Goal: Information Seeking & Learning: Learn about a topic

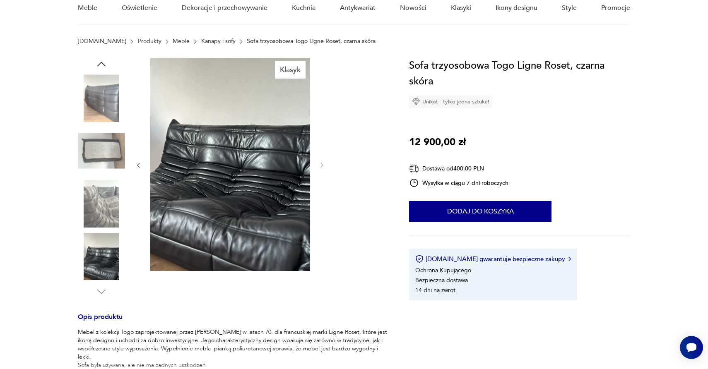
scroll to position [69, 0]
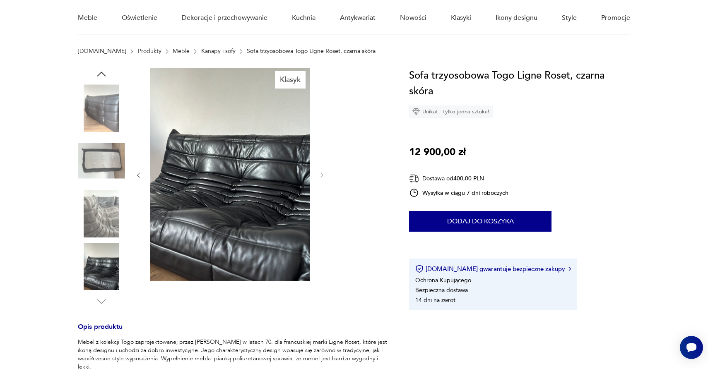
click at [108, 111] on img at bounding box center [101, 107] width 47 height 47
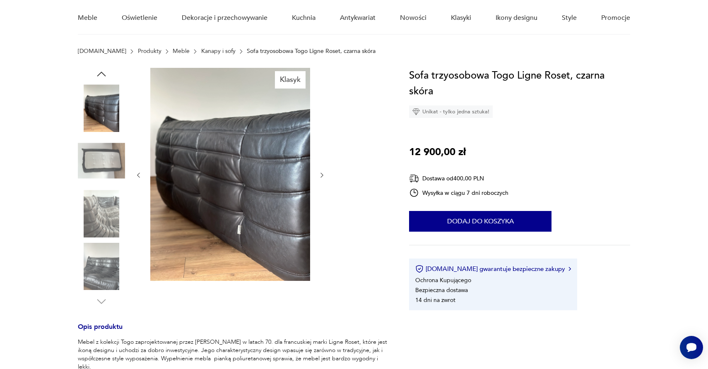
click at [101, 219] on img at bounding box center [101, 213] width 47 height 47
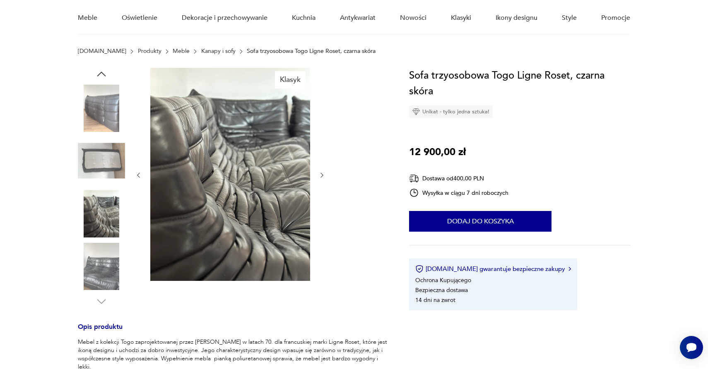
click at [105, 273] on img at bounding box center [101, 266] width 47 height 47
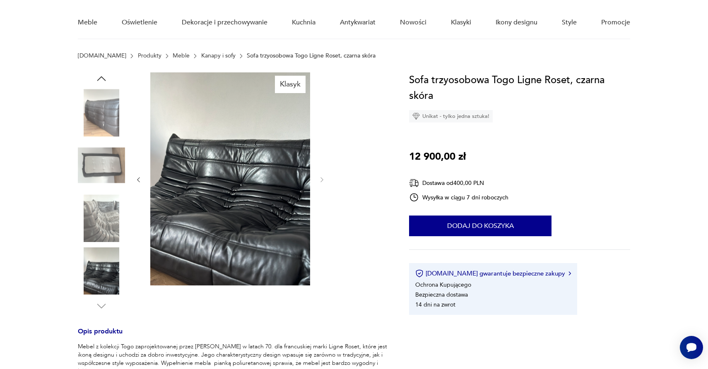
scroll to position [58, 0]
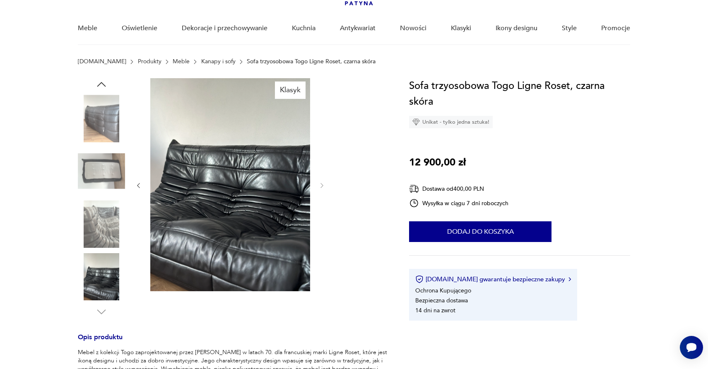
click at [102, 83] on icon "button" at bounding box center [101, 84] width 9 height 5
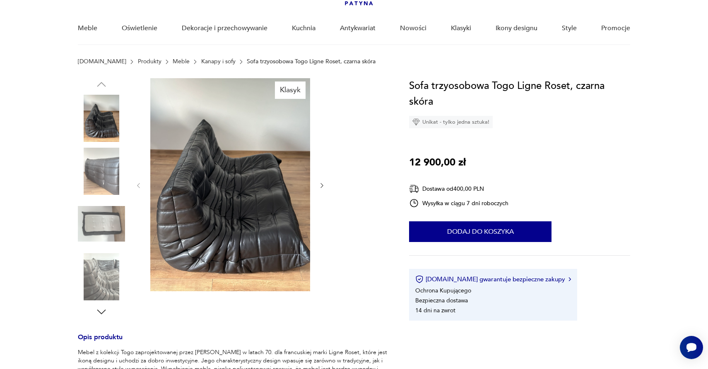
click at [99, 131] on img at bounding box center [101, 118] width 47 height 47
click at [322, 185] on icon "button" at bounding box center [322, 185] width 7 height 7
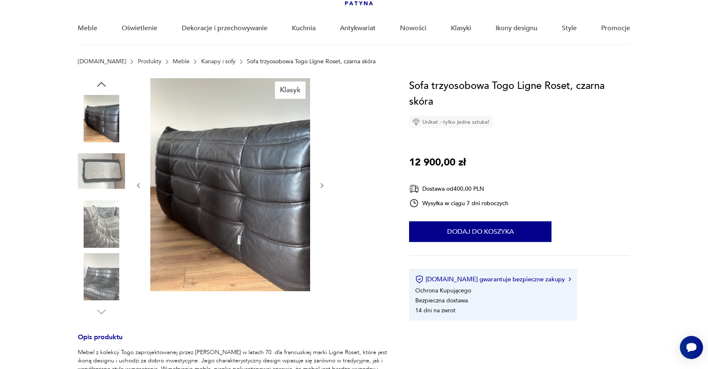
click at [322, 185] on icon "button" at bounding box center [322, 185] width 7 height 7
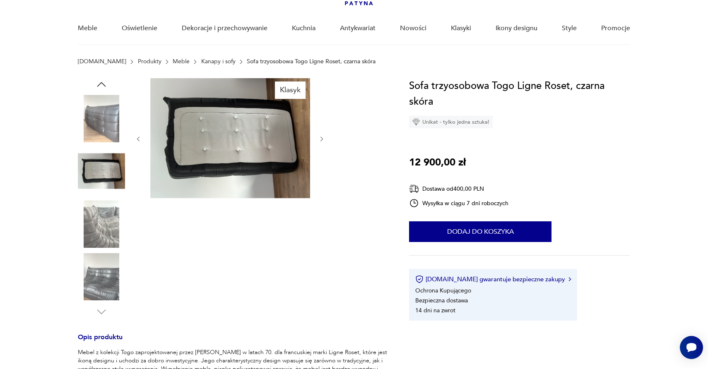
click at [323, 139] on icon "button" at bounding box center [322, 139] width 7 height 7
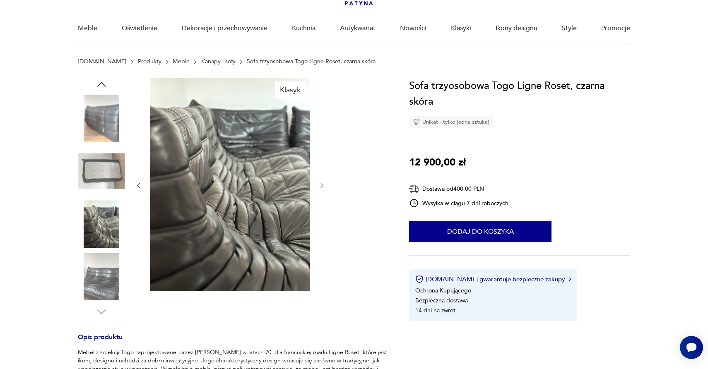
click at [322, 191] on div at bounding box center [230, 185] width 191 height 215
click at [322, 187] on icon "button" at bounding box center [322, 185] width 7 height 7
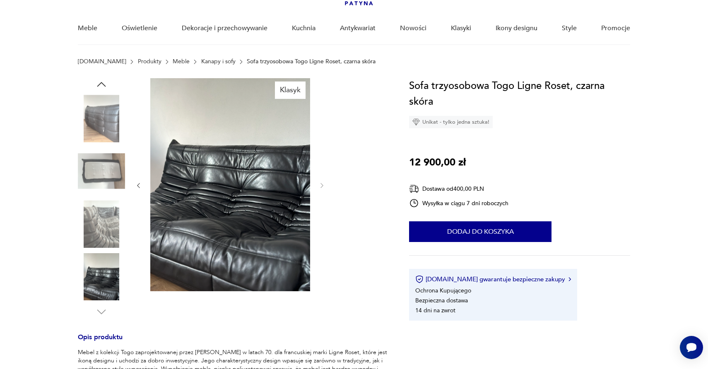
click at [288, 201] on img at bounding box center [230, 184] width 160 height 213
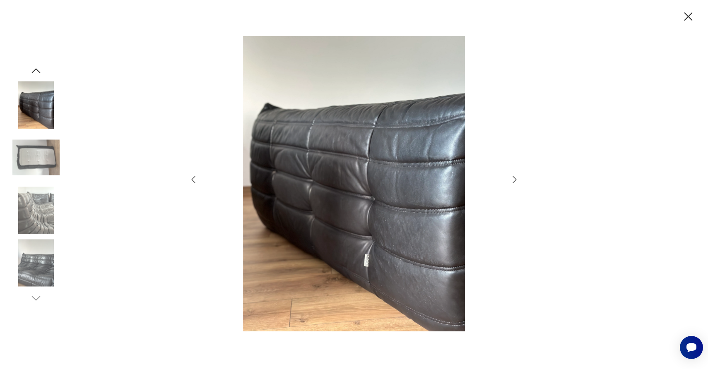
click at [32, 229] on img at bounding box center [35, 210] width 47 height 47
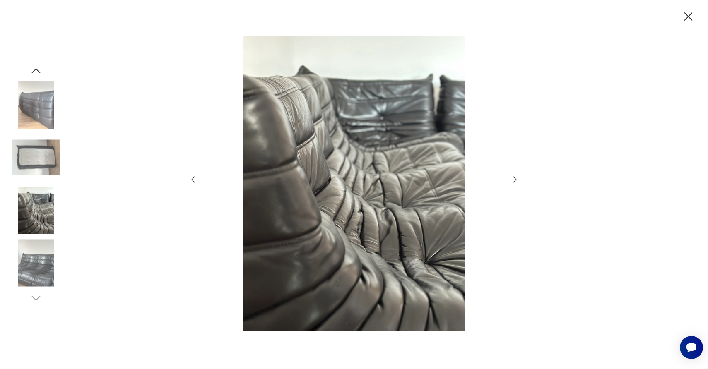
click at [34, 266] on img at bounding box center [35, 263] width 47 height 47
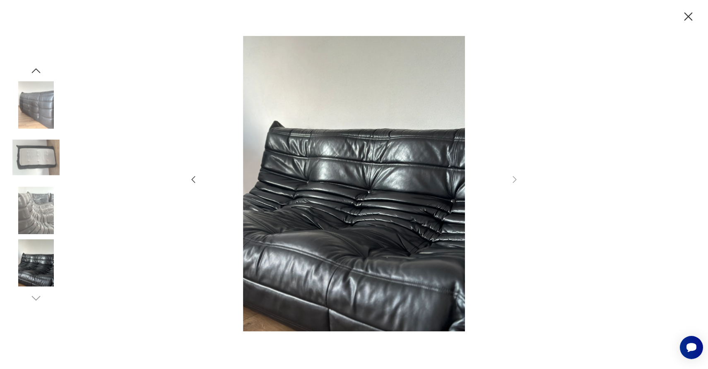
click at [690, 17] on icon "button" at bounding box center [689, 16] width 8 height 8
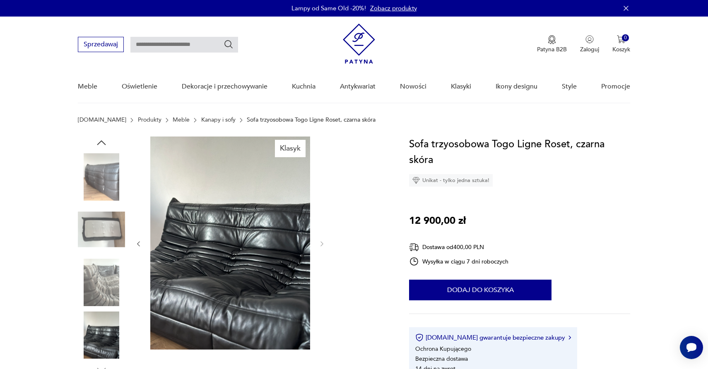
scroll to position [0, 0]
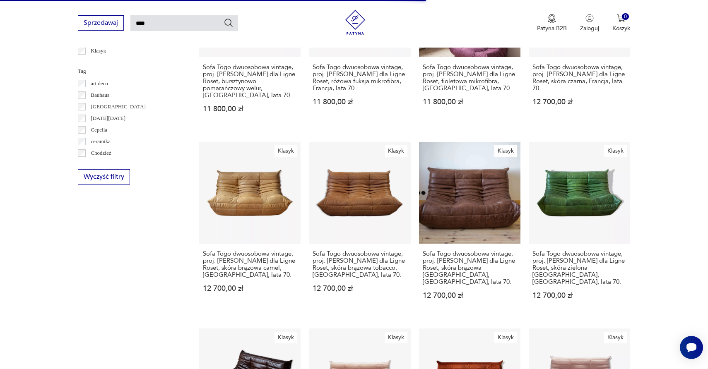
scroll to position [411, 0]
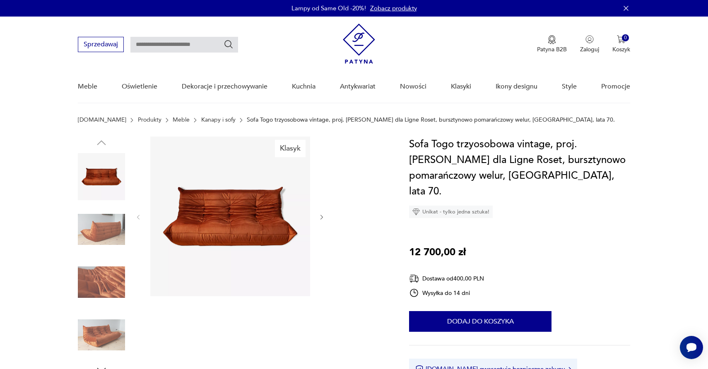
click at [265, 228] on img at bounding box center [230, 217] width 160 height 160
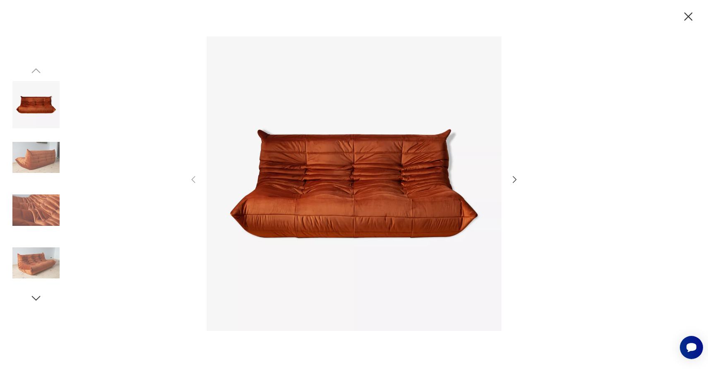
click at [691, 18] on icon "button" at bounding box center [688, 17] width 14 height 14
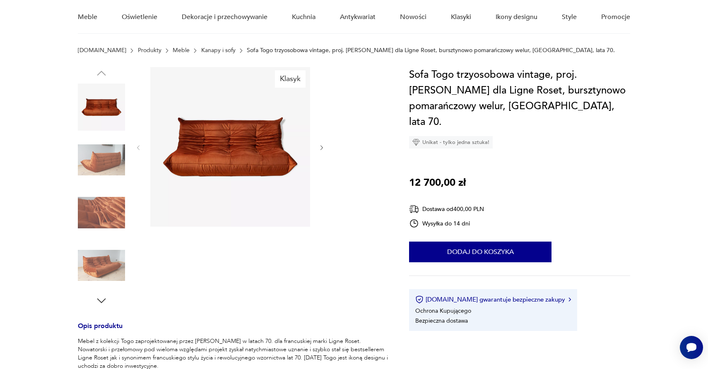
type input "****"
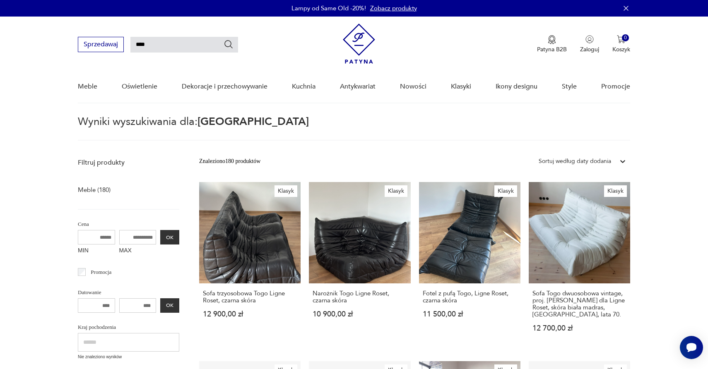
click at [181, 42] on input "****" at bounding box center [184, 45] width 108 height 16
type input "**********"
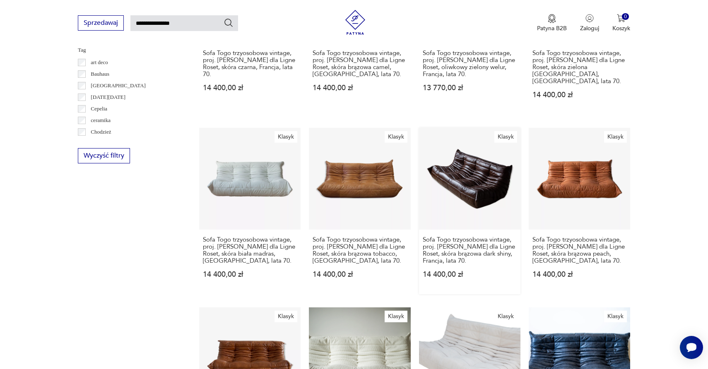
scroll to position [446, 0]
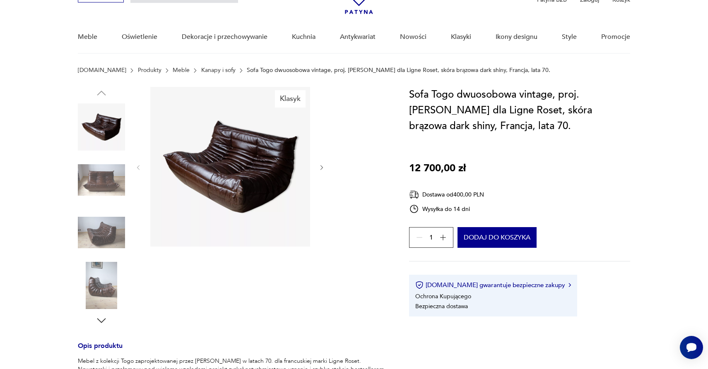
scroll to position [51, 0]
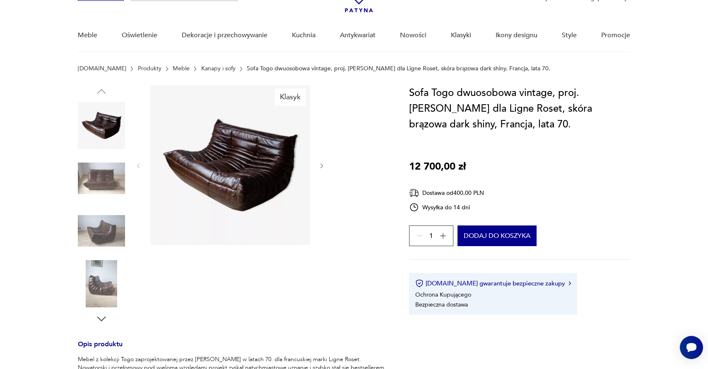
click at [98, 181] on img at bounding box center [101, 178] width 47 height 47
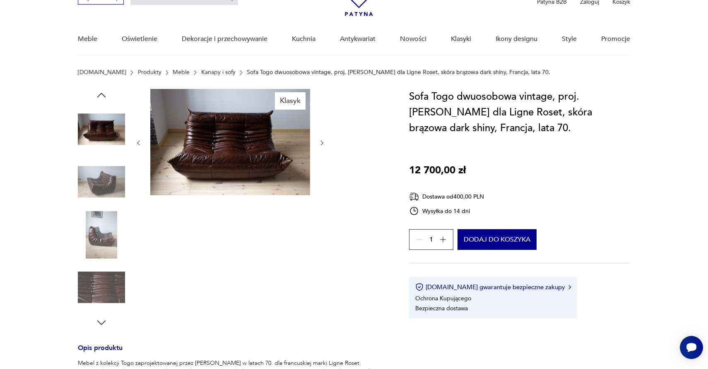
scroll to position [49, 0]
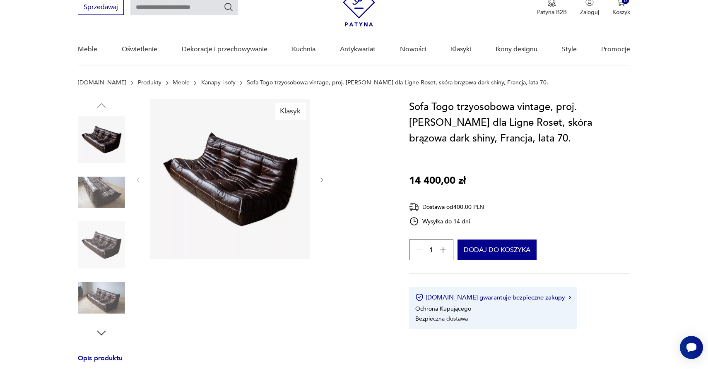
scroll to position [39, 0]
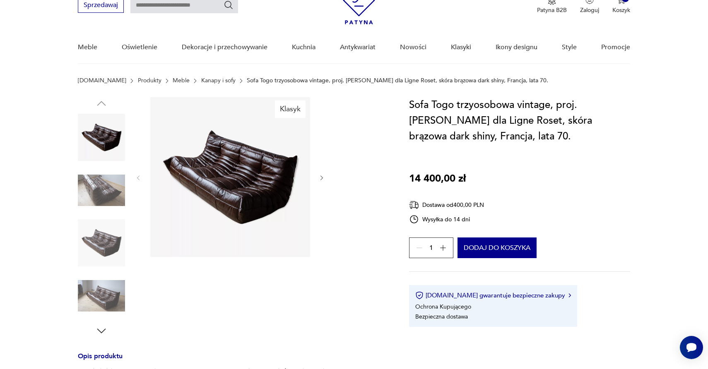
click at [92, 139] on img at bounding box center [101, 137] width 47 height 47
click at [98, 201] on img at bounding box center [101, 190] width 47 height 47
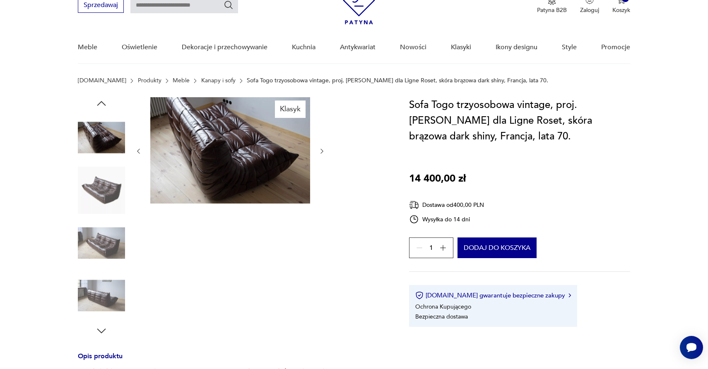
click at [98, 197] on img at bounding box center [101, 190] width 47 height 47
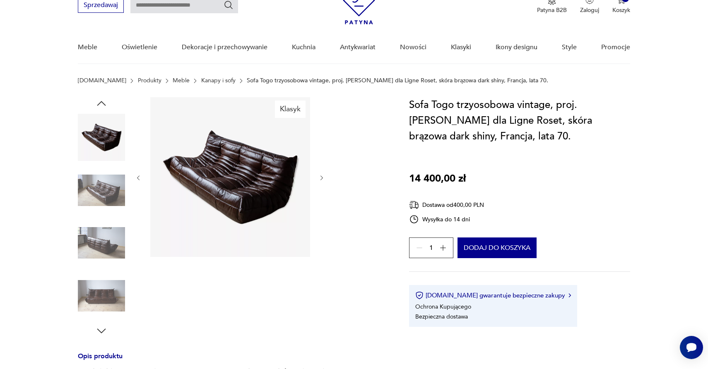
click at [98, 107] on icon "button" at bounding box center [101, 103] width 12 height 12
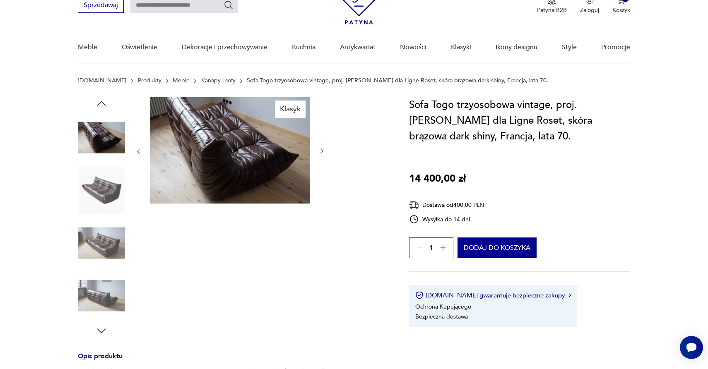
click at [98, 107] on icon "button" at bounding box center [101, 103] width 12 height 12
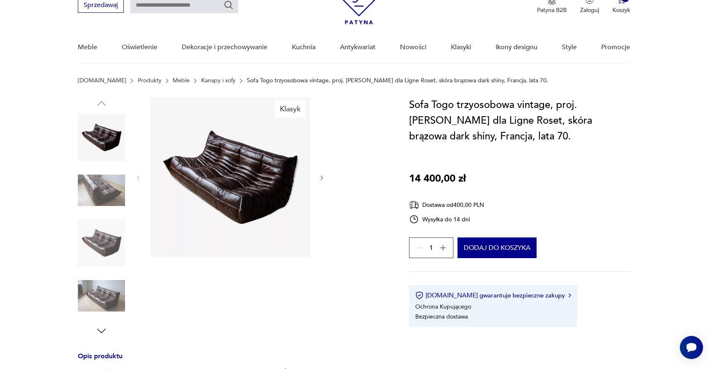
click at [98, 134] on img at bounding box center [101, 137] width 47 height 47
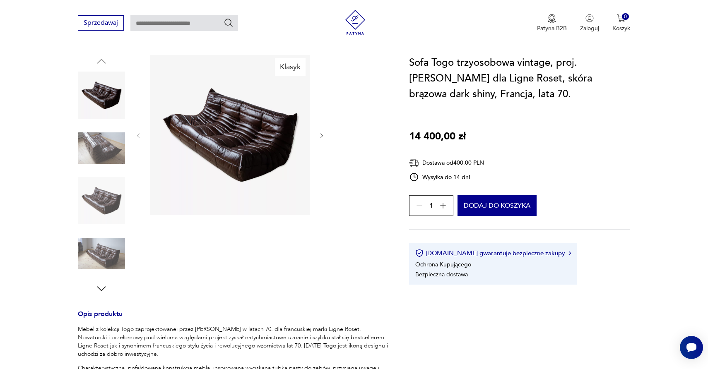
scroll to position [81, 0]
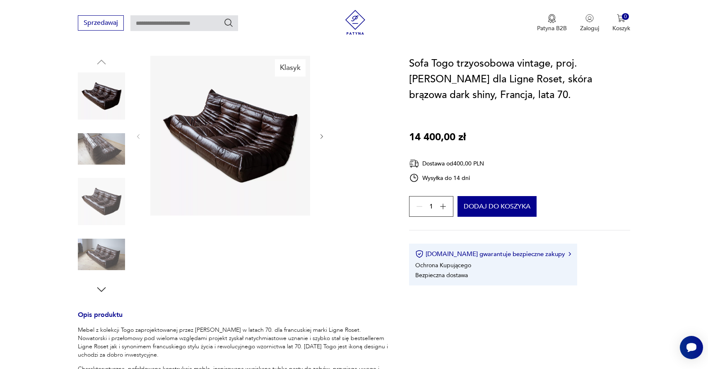
click at [101, 290] on icon "button" at bounding box center [101, 290] width 12 height 12
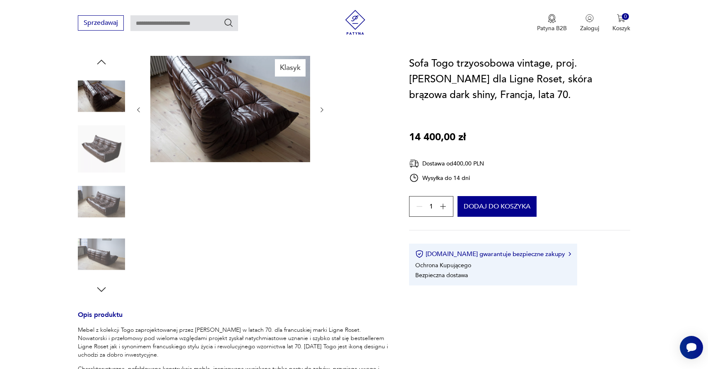
click at [101, 290] on icon "button" at bounding box center [101, 290] width 12 height 12
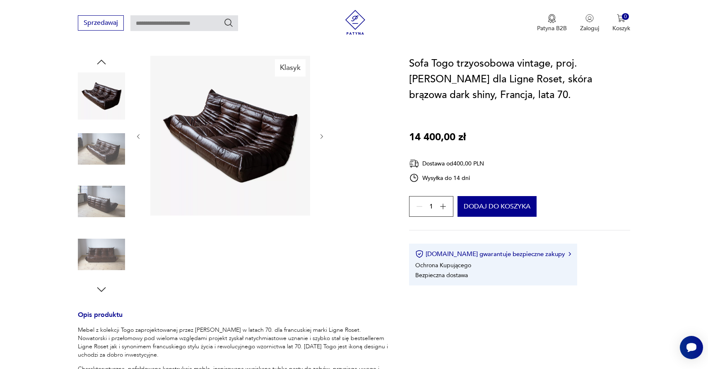
click at [101, 290] on icon "button" at bounding box center [101, 290] width 12 height 12
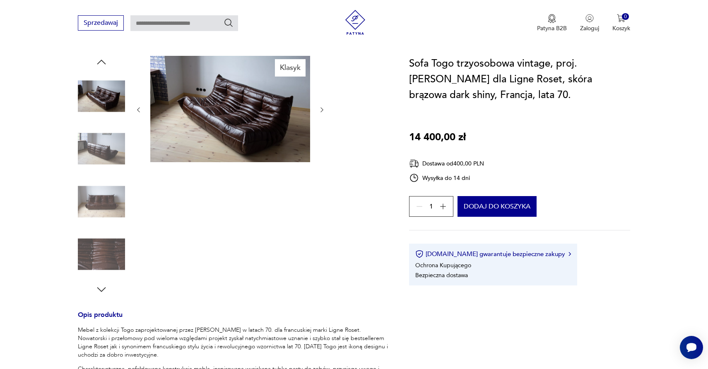
click at [103, 205] on img at bounding box center [101, 201] width 47 height 47
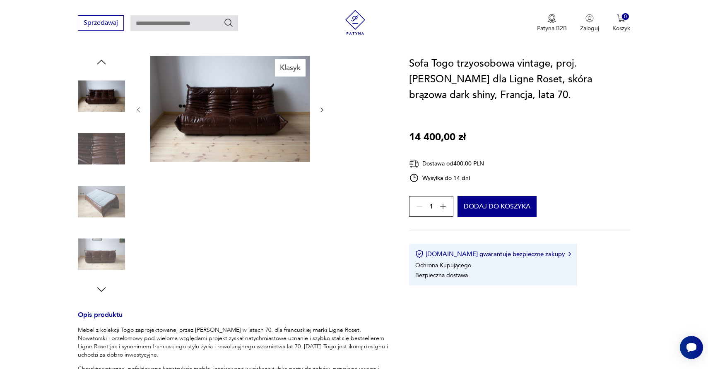
click at [226, 116] on img at bounding box center [230, 109] width 160 height 106
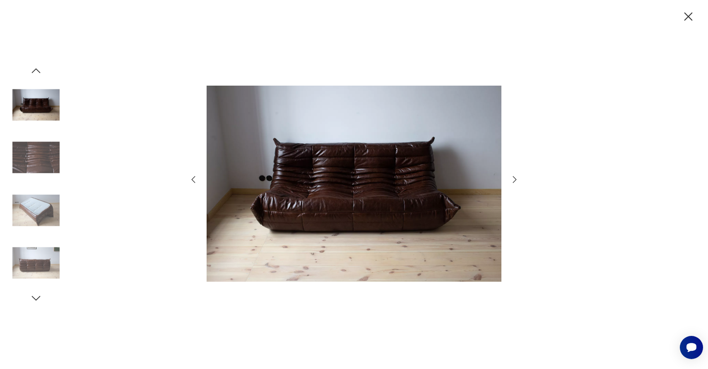
click at [690, 16] on icon "button" at bounding box center [688, 17] width 14 height 14
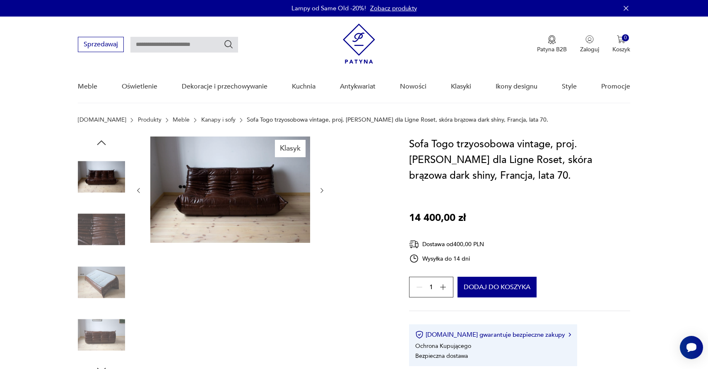
scroll to position [0, 0]
